Goal: Entertainment & Leisure: Consume media (video, audio)

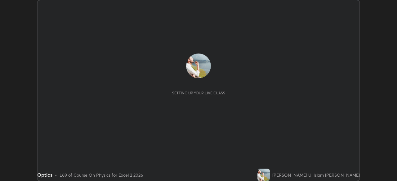
scroll to position [181, 397]
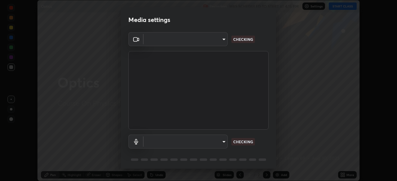
type input "0098613ca96d1cb365b3845fa694b9755ae94ec2d7c0f75973c998bbbf9ace16"
type input "default"
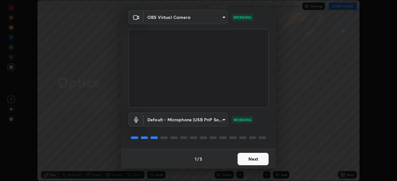
click at [251, 156] on button "Next" at bounding box center [252, 159] width 31 height 12
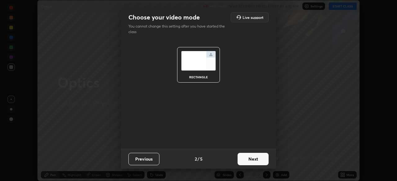
click at [253, 160] on button "Next" at bounding box center [252, 159] width 31 height 12
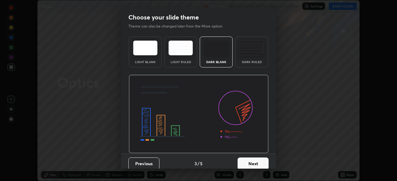
click at [253, 162] on button "Next" at bounding box center [252, 164] width 31 height 12
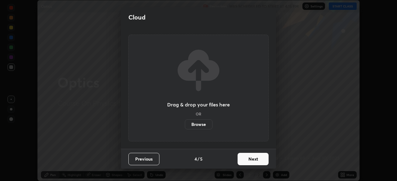
click at [253, 157] on button "Next" at bounding box center [252, 159] width 31 height 12
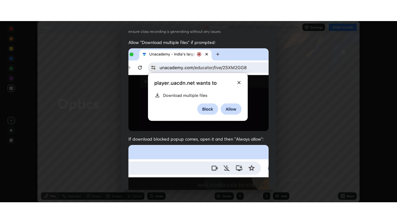
scroll to position [148, 0]
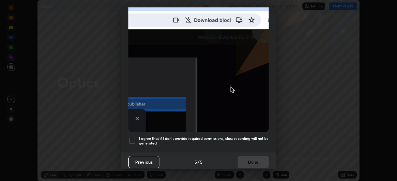
click at [249, 136] on h5 "I agree that if I don't provide required permissions, class recording will not …" at bounding box center [204, 141] width 130 height 10
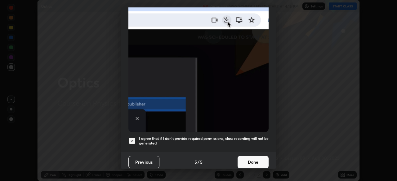
click at [243, 136] on h5 "I agree that if I don't provide required permissions, class recording will not …" at bounding box center [204, 141] width 130 height 10
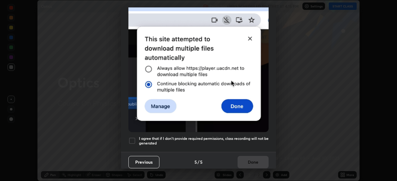
click at [237, 136] on h5 "I agree that if I don't provide required permissions, class recording will not …" at bounding box center [204, 141] width 130 height 10
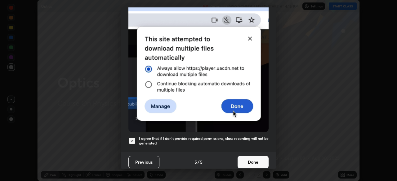
click at [250, 161] on button "Done" at bounding box center [252, 162] width 31 height 12
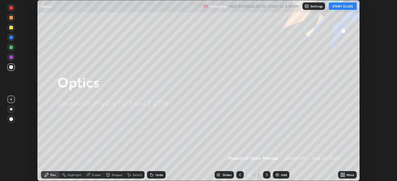
click at [280, 174] on div "Add" at bounding box center [281, 174] width 16 height 7
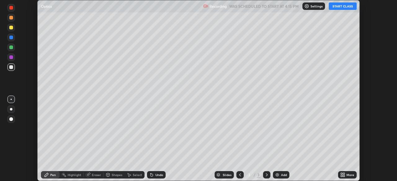
click at [344, 174] on icon at bounding box center [344, 174] width 2 height 2
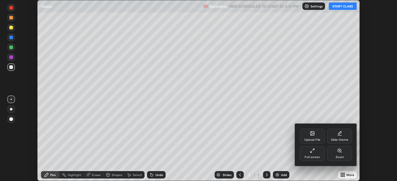
click at [311, 152] on icon at bounding box center [311, 152] width 2 height 2
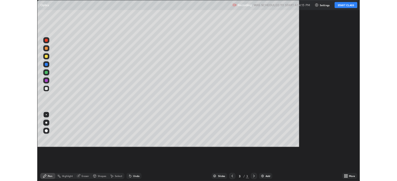
scroll to position [223, 397]
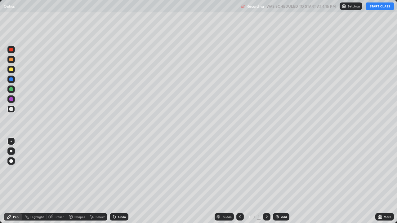
click at [380, 6] on button "START CLASS" at bounding box center [380, 5] width 28 height 7
click at [11, 100] on div at bounding box center [11, 99] width 4 height 4
click at [10, 70] on div at bounding box center [11, 70] width 4 height 4
click at [121, 181] on div "Undo" at bounding box center [122, 216] width 8 height 3
click at [121, 181] on div "Undo" at bounding box center [119, 216] width 19 height 7
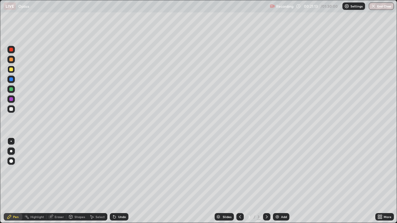
click at [120, 181] on div "Undo" at bounding box center [119, 216] width 19 height 7
click at [119, 181] on div "Undo" at bounding box center [119, 216] width 19 height 7
click at [11, 80] on div at bounding box center [11, 79] width 4 height 4
click at [74, 181] on div "Shapes" at bounding box center [79, 216] width 11 height 3
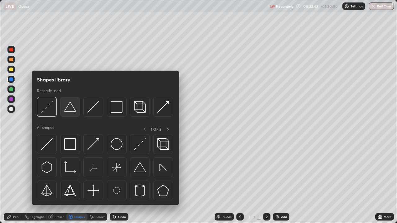
click at [68, 111] on img at bounding box center [70, 107] width 12 height 12
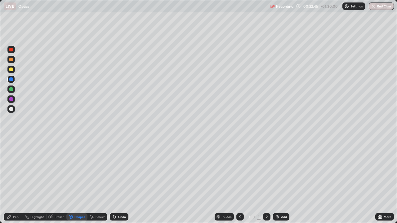
click at [13, 181] on div "Pen" at bounding box center [13, 216] width 19 height 7
click at [11, 109] on div at bounding box center [11, 109] width 4 height 4
click at [12, 89] on div at bounding box center [11, 89] width 4 height 4
click at [11, 70] on div at bounding box center [11, 70] width 4 height 4
click at [11, 50] on div at bounding box center [11, 50] width 4 height 4
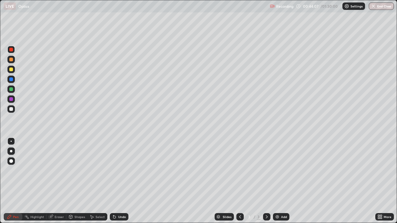
click at [278, 181] on img at bounding box center [277, 216] width 5 height 5
click at [11, 70] on div at bounding box center [11, 70] width 4 height 4
click at [10, 58] on div at bounding box center [11, 60] width 4 height 4
click at [11, 80] on div at bounding box center [11, 79] width 4 height 4
click at [56, 181] on div "Eraser" at bounding box center [59, 216] width 9 height 3
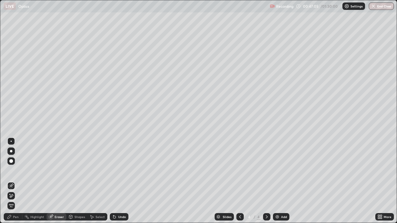
click at [16, 181] on div "Pen" at bounding box center [16, 216] width 6 height 3
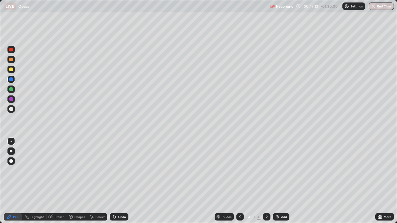
click at [12, 89] on div at bounding box center [11, 89] width 4 height 4
click at [10, 99] on div at bounding box center [11, 99] width 4 height 4
click at [10, 90] on div at bounding box center [11, 89] width 4 height 4
click at [269, 181] on div at bounding box center [266, 216] width 7 height 7
click at [266, 181] on icon at bounding box center [266, 216] width 5 height 5
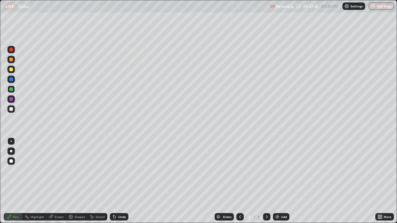
click at [282, 181] on div "Add" at bounding box center [284, 216] width 6 height 3
click at [10, 69] on div at bounding box center [11, 70] width 4 height 4
click at [13, 80] on div at bounding box center [10, 79] width 7 height 7
click at [11, 108] on div at bounding box center [11, 109] width 4 height 4
click at [11, 50] on div at bounding box center [11, 50] width 4 height 4
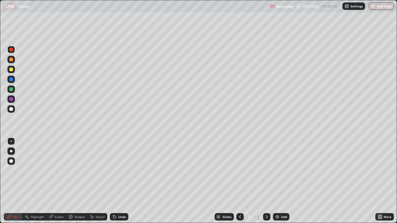
click at [10, 99] on div at bounding box center [11, 99] width 4 height 4
click at [11, 50] on div at bounding box center [11, 50] width 4 height 4
click at [12, 99] on div at bounding box center [11, 99] width 4 height 4
click at [10, 109] on div at bounding box center [11, 109] width 4 height 4
click at [59, 181] on div "Eraser" at bounding box center [59, 216] width 9 height 3
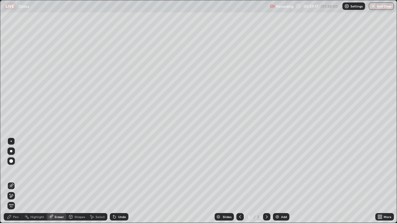
click at [79, 181] on div "Shapes" at bounding box center [79, 216] width 11 height 3
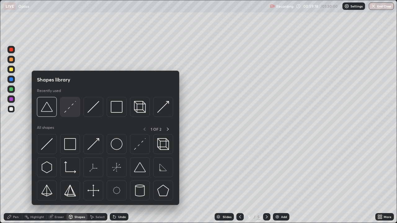
click at [73, 109] on img at bounding box center [70, 107] width 12 height 12
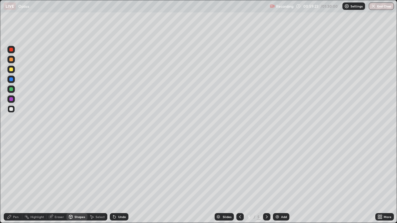
click at [15, 181] on div "Pen" at bounding box center [16, 216] width 6 height 3
click at [11, 50] on div at bounding box center [11, 50] width 4 height 4
click at [12, 99] on div at bounding box center [11, 99] width 4 height 4
click at [12, 110] on div at bounding box center [11, 109] width 4 height 4
click at [13, 71] on div at bounding box center [10, 69] width 7 height 7
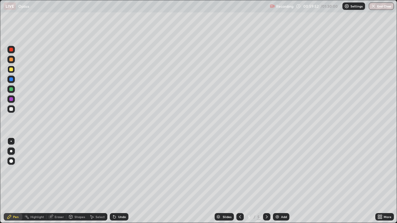
click at [8, 80] on div at bounding box center [10, 79] width 7 height 7
click at [12, 108] on div at bounding box center [11, 109] width 4 height 4
click at [12, 68] on div at bounding box center [11, 70] width 4 height 4
click at [279, 181] on img at bounding box center [277, 216] width 5 height 5
click at [11, 79] on div at bounding box center [11, 79] width 4 height 4
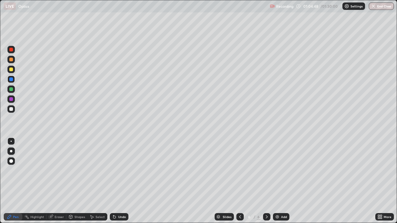
click at [239, 181] on icon at bounding box center [239, 216] width 5 height 5
click at [266, 181] on icon at bounding box center [267, 216] width 2 height 3
click at [278, 181] on img at bounding box center [277, 216] width 5 height 5
click at [13, 90] on div at bounding box center [10, 89] width 7 height 7
click at [79, 181] on div "Shapes" at bounding box center [79, 216] width 11 height 3
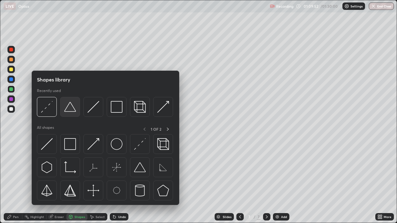
click at [69, 105] on img at bounding box center [70, 107] width 12 height 12
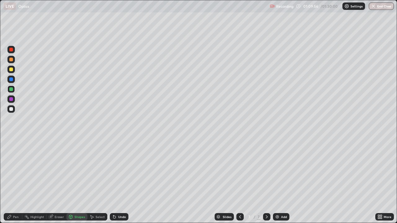
click at [13, 181] on div "Pen" at bounding box center [16, 216] width 6 height 3
click at [11, 99] on div at bounding box center [11, 99] width 4 height 4
click at [10, 69] on div at bounding box center [11, 70] width 4 height 4
click at [118, 181] on div "Undo" at bounding box center [122, 216] width 8 height 3
click at [12, 181] on icon at bounding box center [9, 216] width 5 height 5
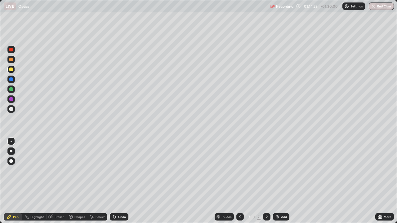
click at [279, 181] on div "Add" at bounding box center [281, 216] width 16 height 7
click at [12, 88] on div at bounding box center [11, 89] width 4 height 4
click at [12, 70] on div at bounding box center [11, 70] width 4 height 4
click at [121, 181] on div "Undo" at bounding box center [122, 216] width 8 height 3
click at [10, 51] on div at bounding box center [11, 50] width 4 height 4
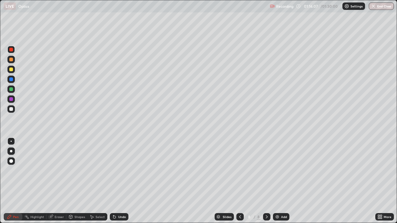
click at [10, 91] on div at bounding box center [11, 89] width 4 height 4
click at [11, 109] on div at bounding box center [11, 109] width 4 height 4
click at [10, 52] on div at bounding box center [10, 49] width 7 height 7
click at [11, 108] on div at bounding box center [11, 109] width 4 height 4
click at [12, 99] on div at bounding box center [11, 99] width 4 height 4
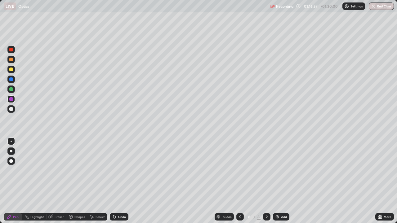
click at [11, 106] on div at bounding box center [10, 108] width 7 height 7
click at [57, 181] on div "Eraser" at bounding box center [59, 216] width 9 height 3
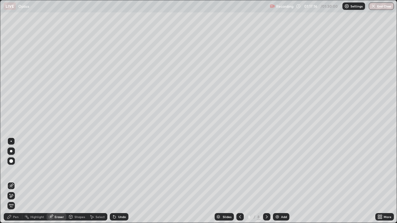
click at [78, 181] on div "Shapes" at bounding box center [79, 216] width 11 height 3
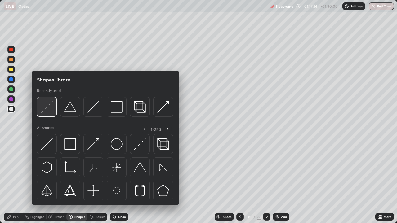
click at [49, 108] on img at bounding box center [47, 107] width 12 height 12
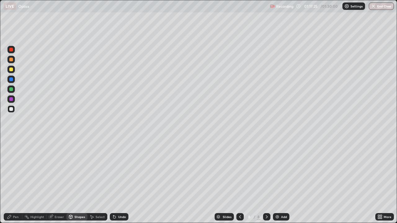
click at [11, 109] on div at bounding box center [11, 109] width 4 height 4
click at [75, 181] on div "Shapes" at bounding box center [79, 216] width 11 height 3
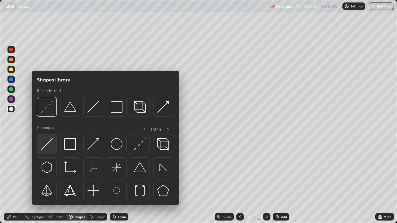
click at [46, 144] on img at bounding box center [47, 144] width 12 height 12
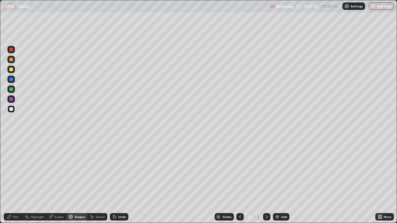
click at [16, 181] on div "Pen" at bounding box center [13, 216] width 19 height 7
click at [10, 51] on div at bounding box center [11, 50] width 4 height 4
click at [15, 181] on div "Pen" at bounding box center [16, 216] width 6 height 3
click at [12, 109] on div at bounding box center [11, 109] width 4 height 4
click at [10, 89] on div at bounding box center [11, 89] width 4 height 4
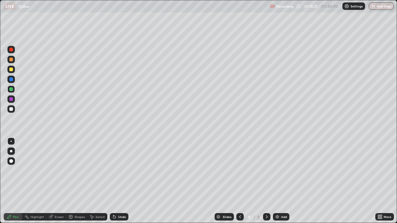
click at [11, 100] on div at bounding box center [11, 99] width 4 height 4
click at [11, 89] on div at bounding box center [11, 89] width 4 height 4
click at [124, 181] on div "Undo" at bounding box center [122, 216] width 8 height 3
click at [122, 181] on div "Undo" at bounding box center [122, 216] width 8 height 3
click at [121, 181] on div "Undo" at bounding box center [122, 216] width 8 height 3
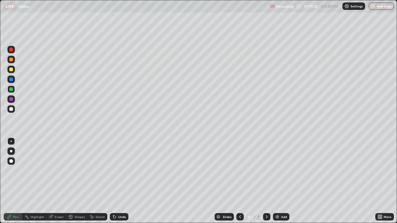
click at [12, 69] on div at bounding box center [11, 70] width 4 height 4
click at [10, 70] on div at bounding box center [11, 70] width 4 height 4
click at [12, 68] on div at bounding box center [11, 70] width 4 height 4
click at [280, 181] on div "Add" at bounding box center [281, 216] width 16 height 7
click at [12, 108] on div at bounding box center [11, 109] width 4 height 4
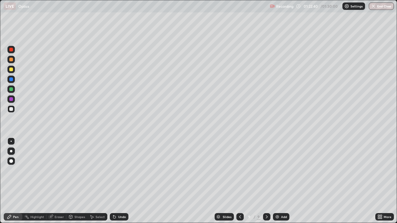
click at [11, 51] on div at bounding box center [11, 50] width 4 height 4
click at [12, 100] on div at bounding box center [11, 99] width 4 height 4
click at [12, 51] on div at bounding box center [11, 50] width 4 height 4
click at [120, 181] on div "Undo" at bounding box center [122, 216] width 8 height 3
click at [11, 101] on div at bounding box center [11, 99] width 4 height 4
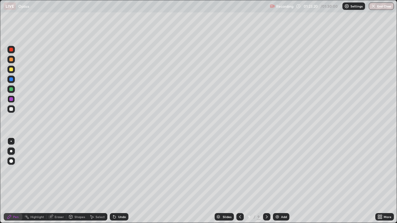
click at [82, 181] on div "Shapes" at bounding box center [79, 216] width 11 height 3
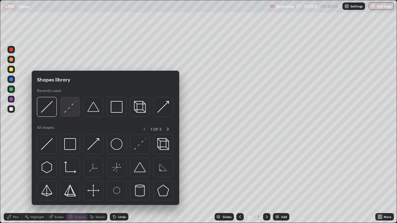
click at [69, 108] on img at bounding box center [70, 107] width 12 height 12
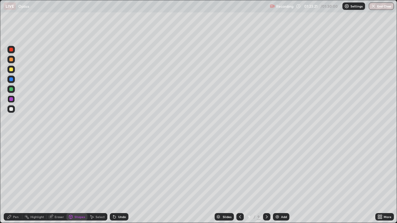
click at [12, 109] on div at bounding box center [11, 109] width 4 height 4
click at [11, 69] on div at bounding box center [11, 70] width 4 height 4
click at [60, 181] on div "Eraser" at bounding box center [59, 216] width 9 height 3
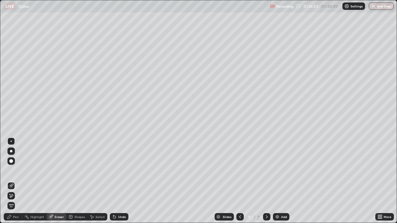
click at [120, 181] on div "Undo" at bounding box center [122, 216] width 8 height 3
click at [119, 181] on div "Undo" at bounding box center [122, 216] width 8 height 3
click at [121, 181] on div "Undo" at bounding box center [122, 216] width 8 height 3
click at [122, 181] on div "Undo" at bounding box center [122, 216] width 8 height 3
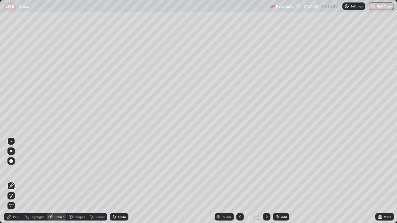
click at [123, 181] on div "Undo" at bounding box center [122, 216] width 8 height 3
click at [123, 181] on div "Undo" at bounding box center [119, 216] width 19 height 7
click at [121, 181] on div "Undo" at bounding box center [122, 216] width 8 height 3
click at [17, 181] on div "Pen" at bounding box center [16, 216] width 6 height 3
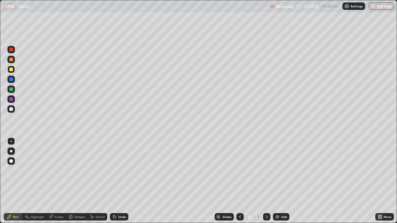
click at [12, 71] on div at bounding box center [10, 69] width 7 height 7
click at [70, 181] on icon at bounding box center [70, 216] width 3 height 1
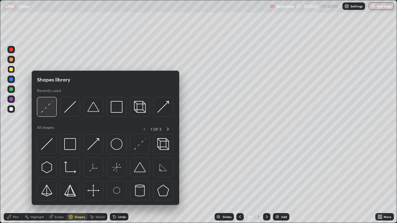
click at [48, 106] on img at bounding box center [47, 107] width 12 height 12
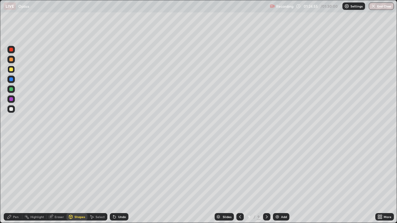
click at [11, 79] on div at bounding box center [11, 79] width 4 height 4
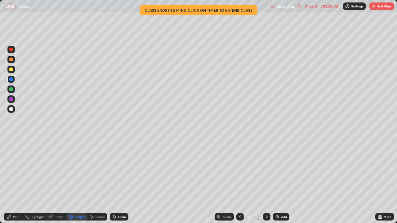
click at [12, 181] on div "Pen" at bounding box center [13, 216] width 19 height 7
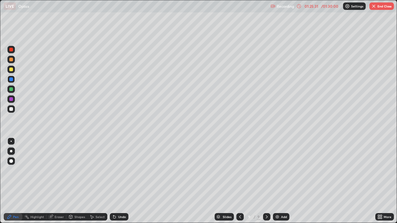
click at [13, 108] on div at bounding box center [11, 109] width 4 height 4
click at [283, 181] on div "Add" at bounding box center [284, 216] width 6 height 3
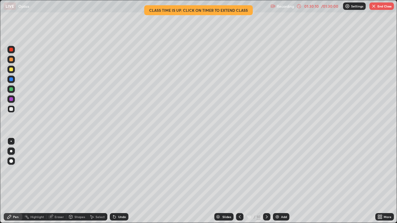
click at [122, 181] on div "Undo" at bounding box center [119, 216] width 19 height 7
click at [123, 181] on div "Undo" at bounding box center [119, 216] width 19 height 7
click at [12, 100] on div at bounding box center [11, 99] width 4 height 4
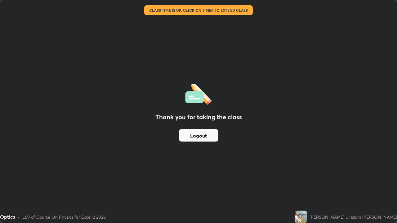
click at [210, 136] on button "Logout" at bounding box center [198, 135] width 39 height 12
click at [208, 135] on button "Logout" at bounding box center [198, 135] width 39 height 12
click at [208, 136] on button "Logout" at bounding box center [198, 135] width 39 height 12
click at [150, 177] on div "Thank you for taking the class Logout" at bounding box center [198, 111] width 396 height 223
click at [104, 181] on div "Optics • L69 of Course On Physics for Excel 2 2026" at bounding box center [146, 217] width 292 height 12
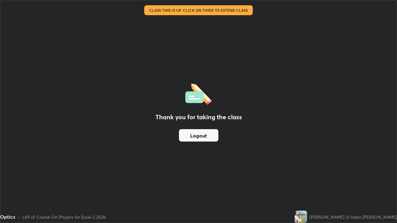
click at [118, 181] on div "Thank you for taking the class Logout" at bounding box center [198, 111] width 396 height 223
click at [88, 126] on div "Thank you for taking the class Logout" at bounding box center [198, 111] width 396 height 223
click at [285, 145] on div "Thank you for taking the class Logout" at bounding box center [198, 111] width 396 height 223
click at [200, 137] on button "Logout" at bounding box center [198, 135] width 39 height 12
click at [201, 135] on button "Logout" at bounding box center [198, 135] width 39 height 12
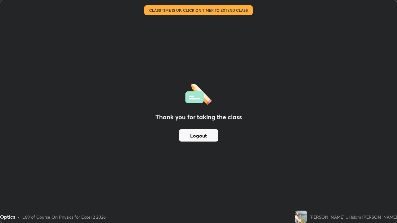
click at [269, 73] on div "Thank you for taking the class Logout" at bounding box center [198, 111] width 396 height 223
click at [268, 82] on div "Thank you for taking the class Logout" at bounding box center [198, 111] width 396 height 223
click at [268, 84] on div "Thank you for taking the class Logout" at bounding box center [198, 111] width 396 height 223
click at [249, 61] on div "Thank you for taking the class Logout" at bounding box center [198, 111] width 396 height 223
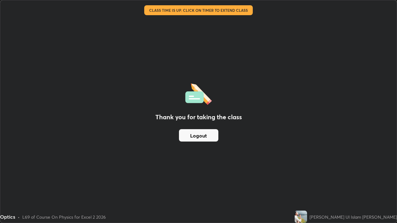
click at [248, 59] on div "Thank you for taking the class Logout" at bounding box center [198, 111] width 396 height 223
click at [246, 58] on div "Thank you for taking the class Logout" at bounding box center [198, 111] width 396 height 223
click at [243, 59] on div "Thank you for taking the class Logout" at bounding box center [198, 111] width 396 height 223
click at [241, 68] on div "Thank you for taking the class Logout" at bounding box center [198, 111] width 396 height 223
click at [208, 131] on button "Logout" at bounding box center [198, 135] width 39 height 12
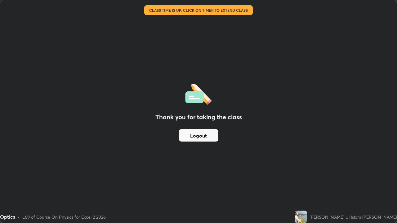
click at [208, 131] on button "Logout" at bounding box center [198, 135] width 39 height 12
click at [209, 133] on button "Logout" at bounding box center [198, 135] width 39 height 12
click at [218, 92] on div "Thank you for taking the class Logout" at bounding box center [198, 111] width 396 height 223
click at [236, 85] on div "Thank you for taking the class Logout" at bounding box center [198, 111] width 396 height 223
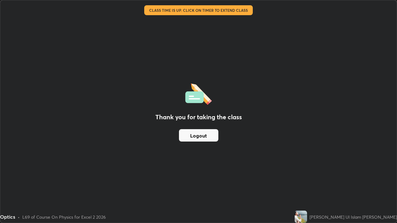
click at [223, 11] on div "Optics" at bounding box center [154, 6] width 300 height 12
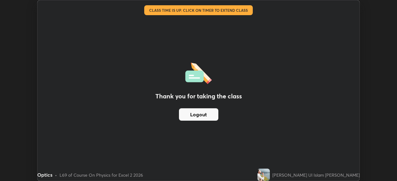
scroll to position [30811, 30596]
